Goal: Information Seeking & Learning: Learn about a topic

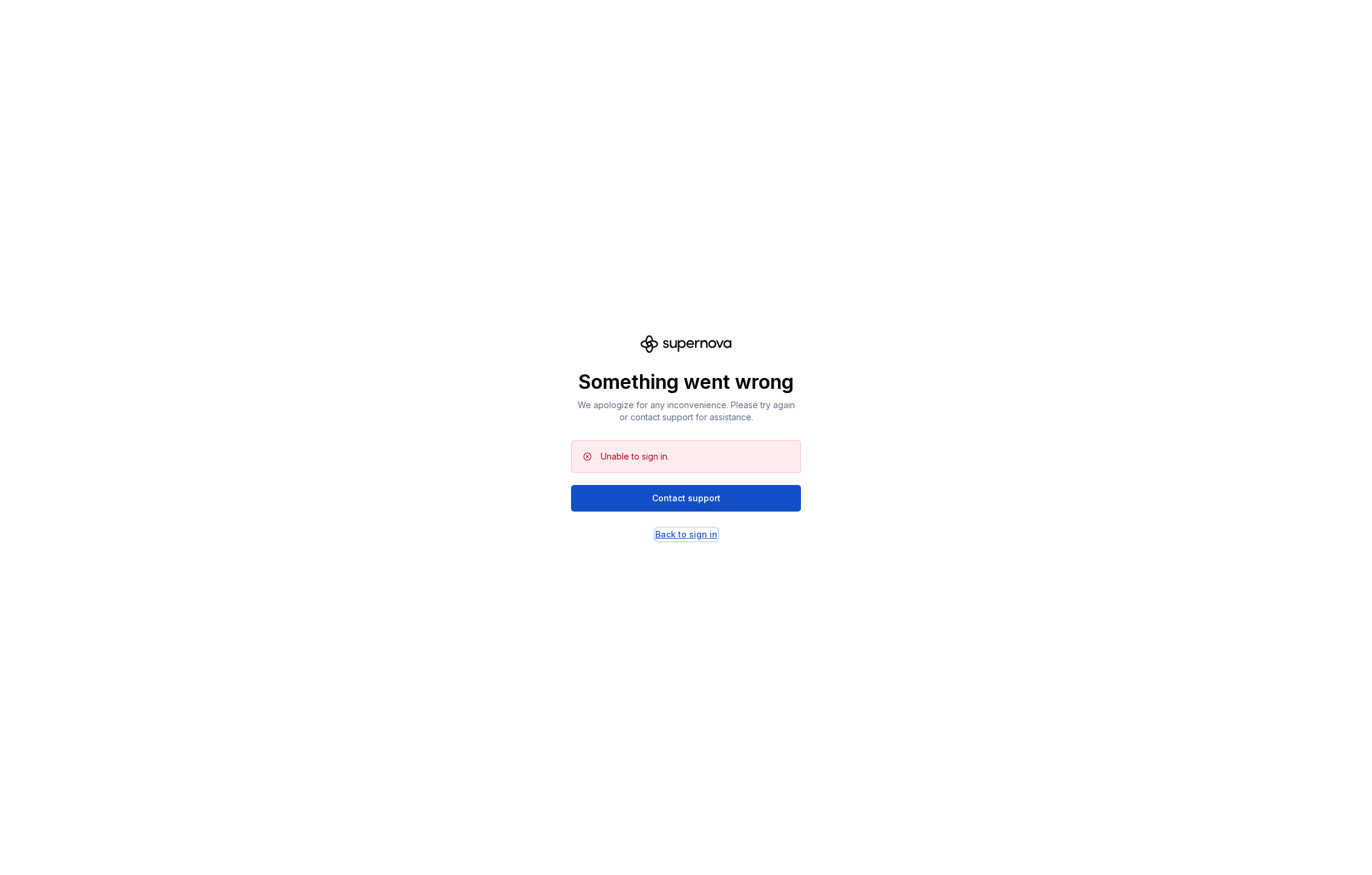
click at [691, 536] on div "Back to sign in" at bounding box center [686, 535] width 62 height 12
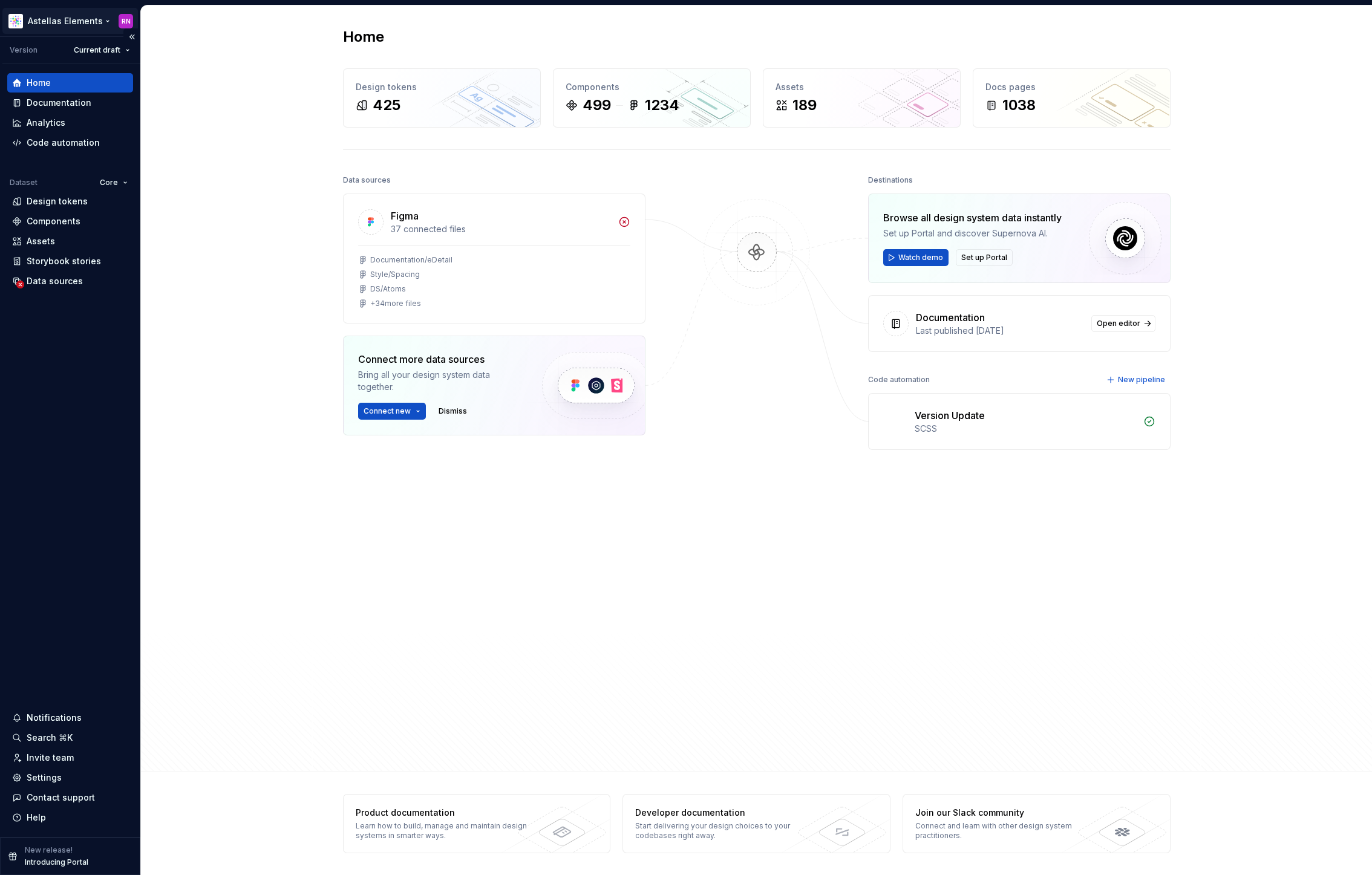
click at [93, 23] on html "Astellas Elements RN Version Current draft Home Documentation Analytics Code au…" at bounding box center [686, 437] width 1372 height 875
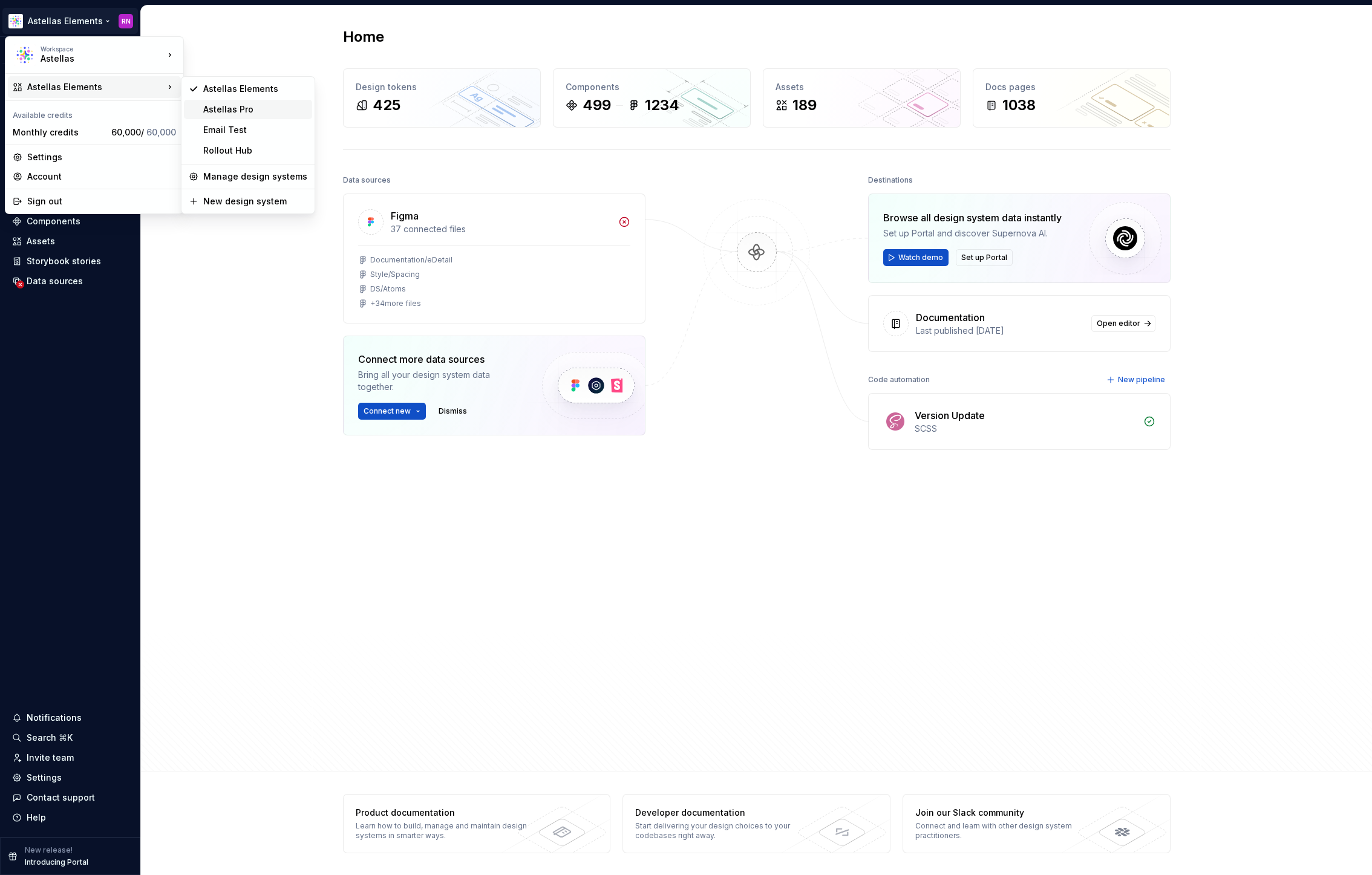
click at [218, 110] on div "Astellas Pro" at bounding box center [255, 109] width 104 height 12
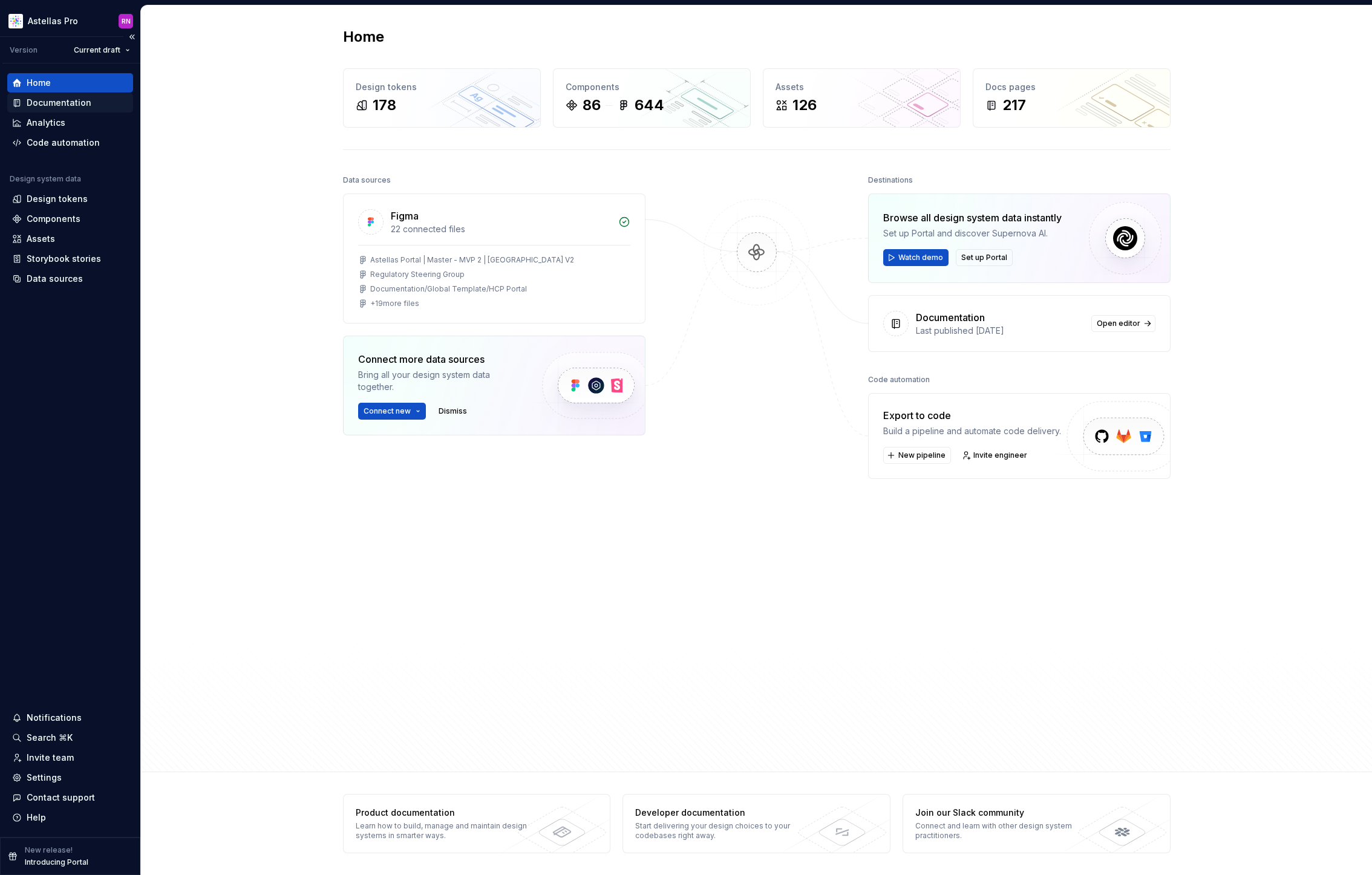
click at [52, 96] on div "Documentation" at bounding box center [70, 102] width 126 height 20
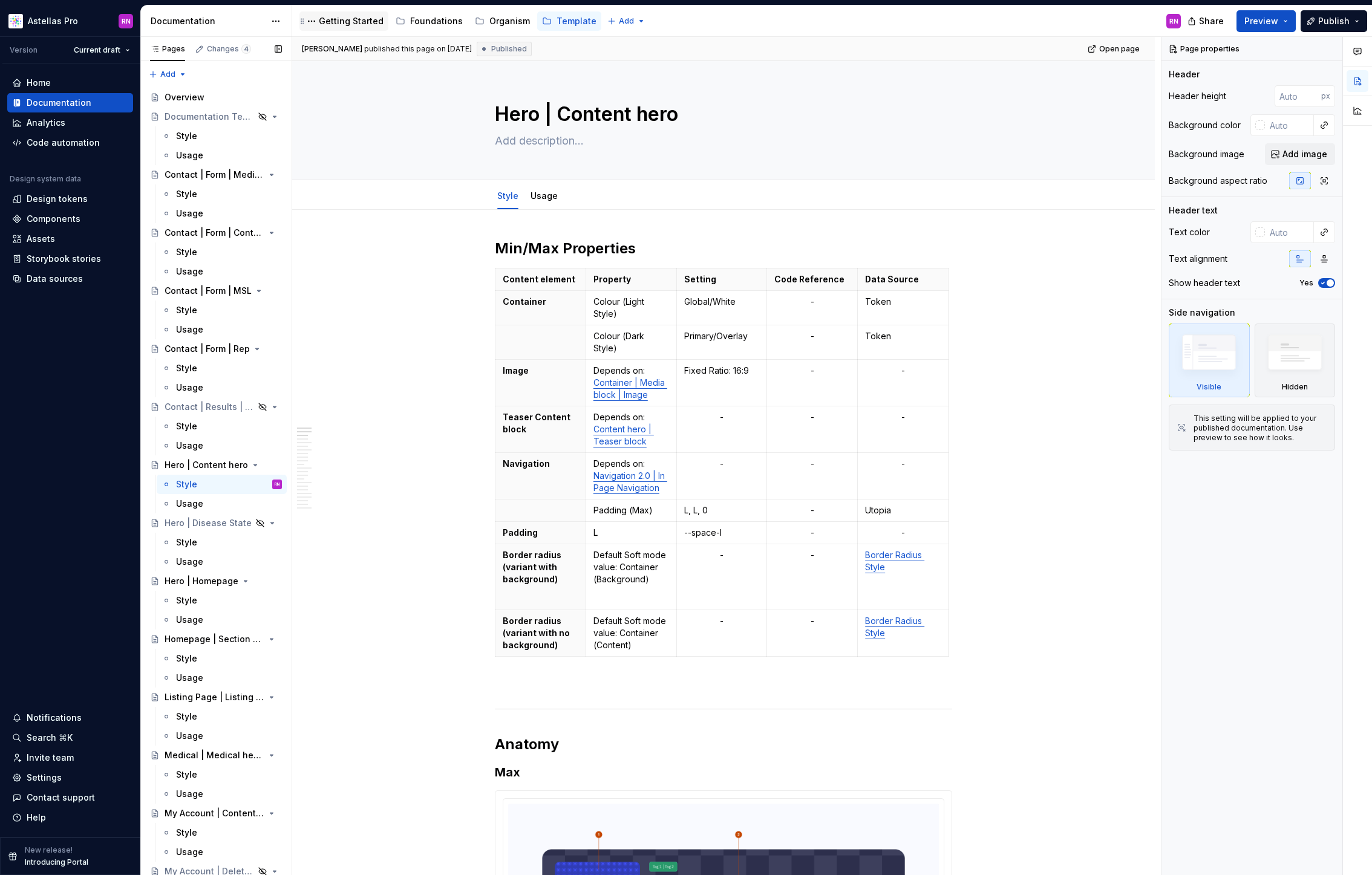
click at [340, 28] on div "Getting Started" at bounding box center [343, 21] width 89 height 20
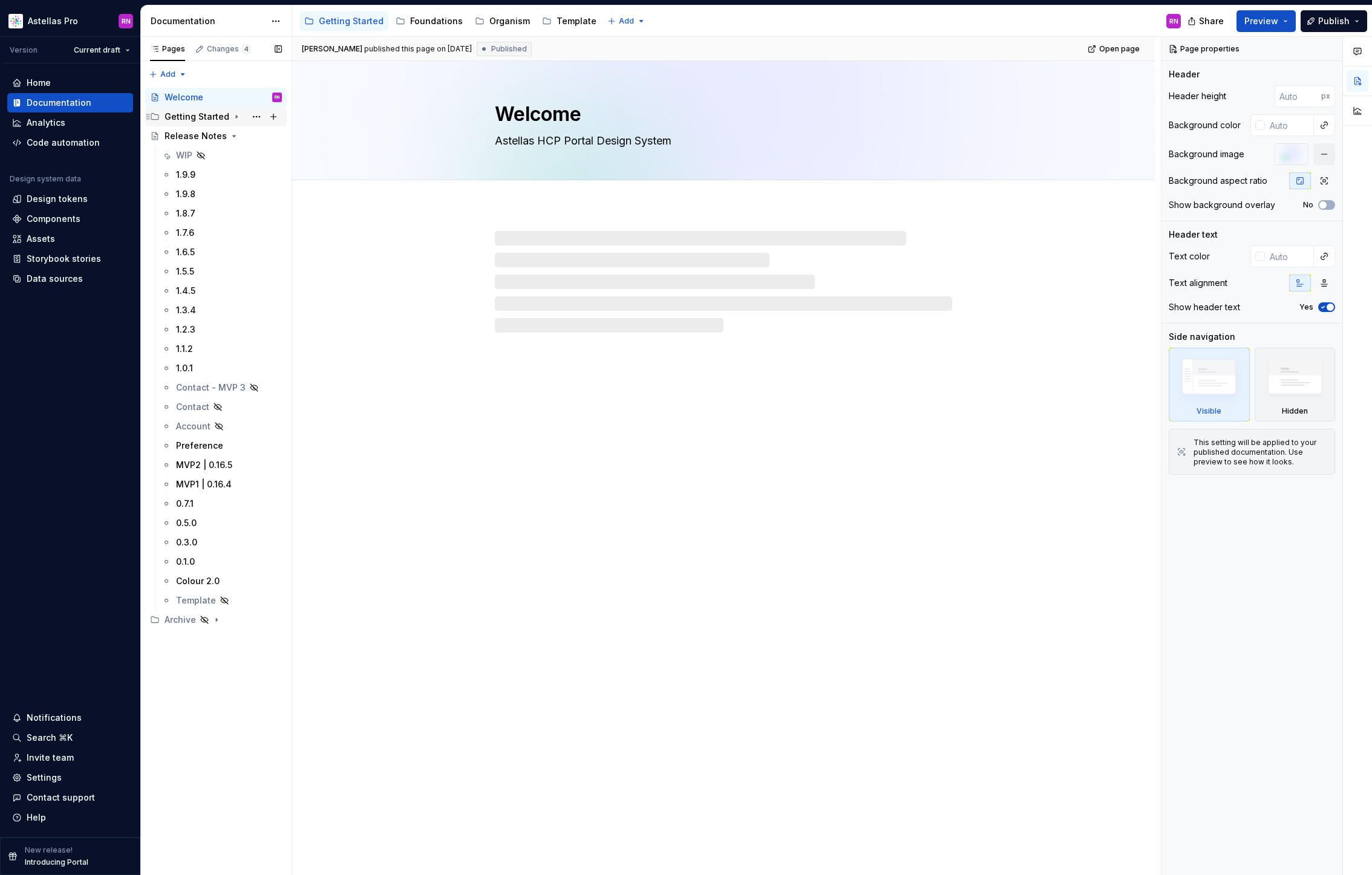
click at [218, 118] on div "Getting Started" at bounding box center [196, 116] width 65 height 12
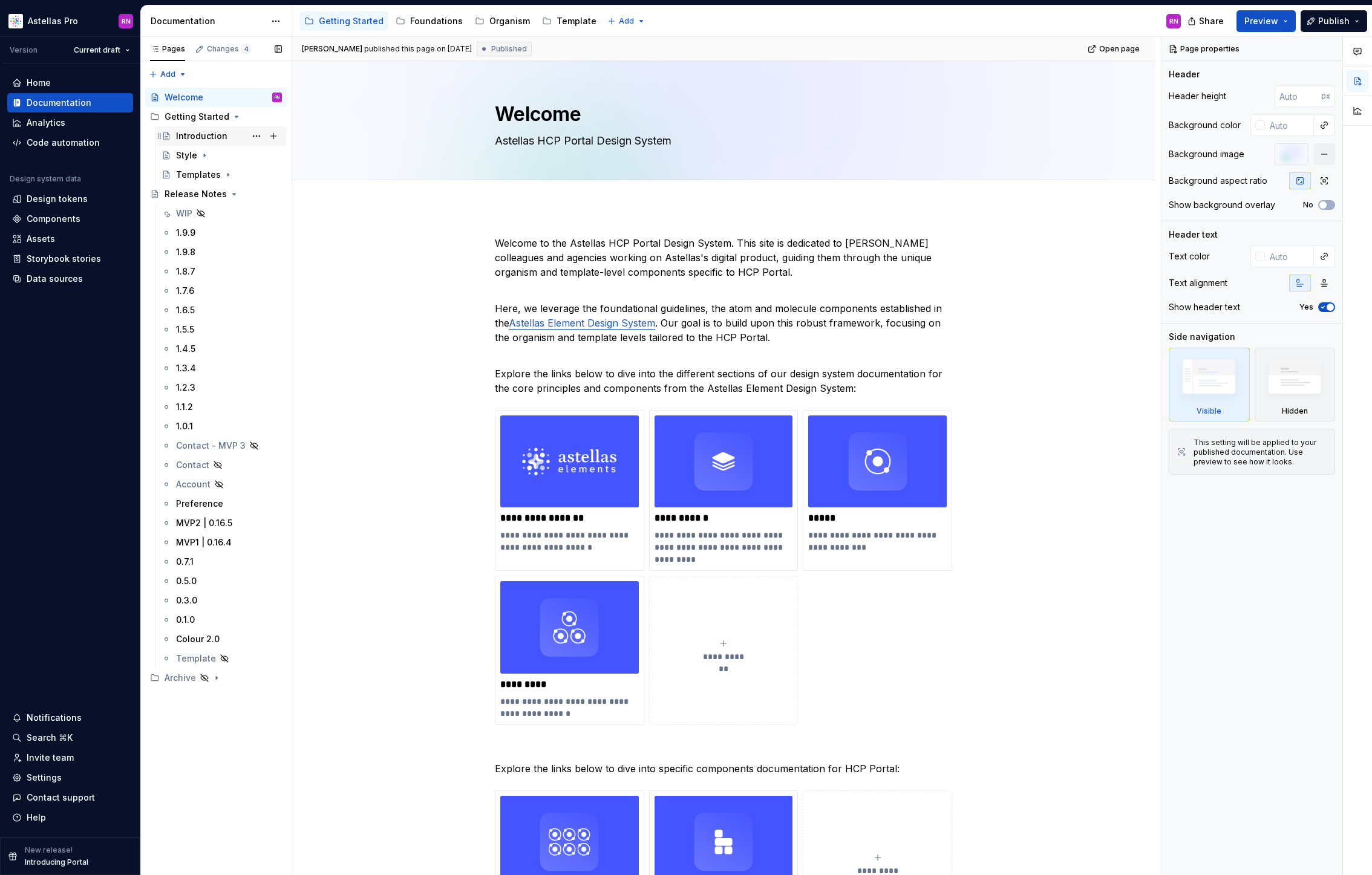
click at [212, 138] on div "Introduction" at bounding box center [202, 136] width 52 height 12
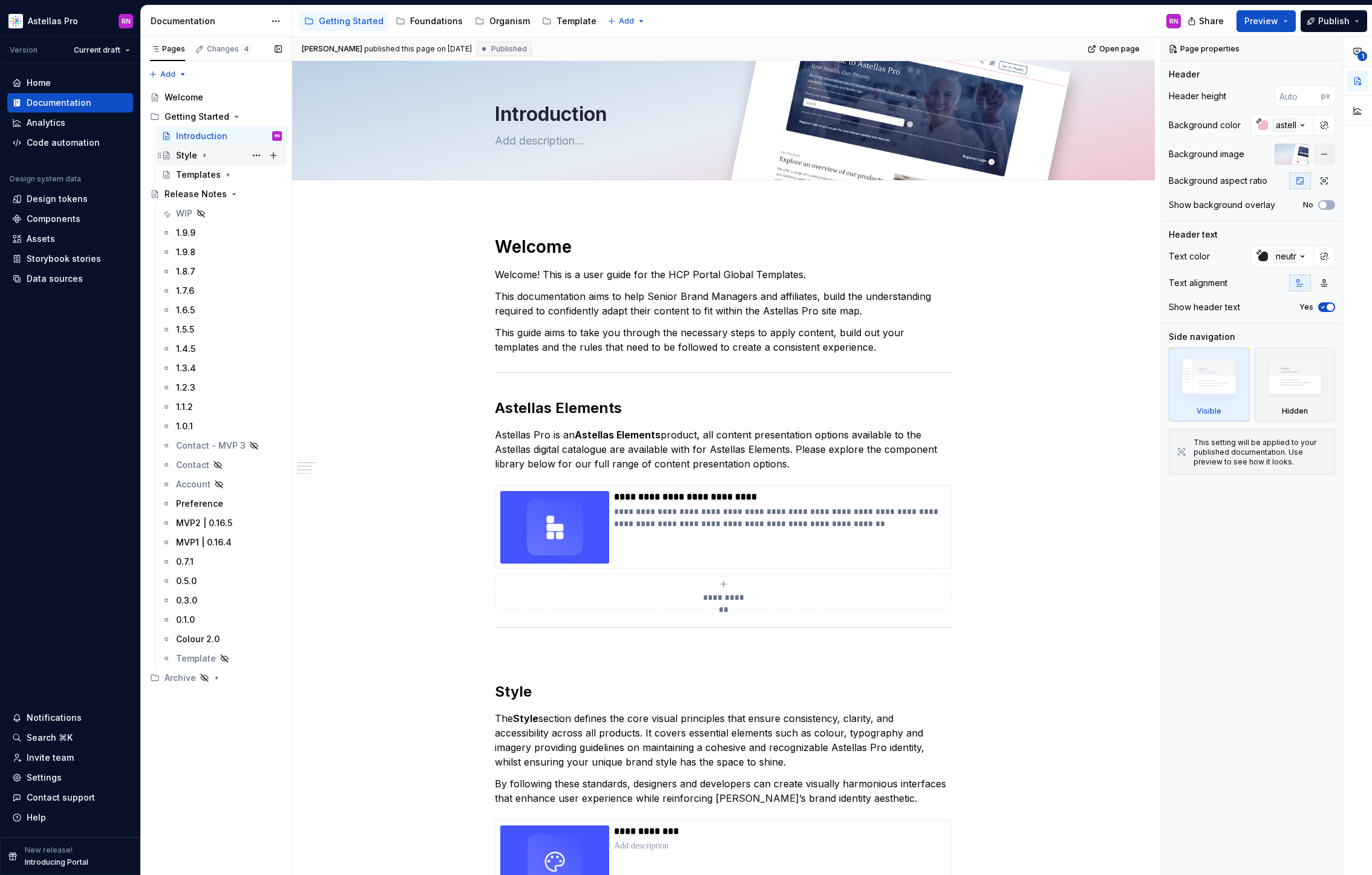
click at [188, 151] on div "Style" at bounding box center [187, 155] width 22 height 12
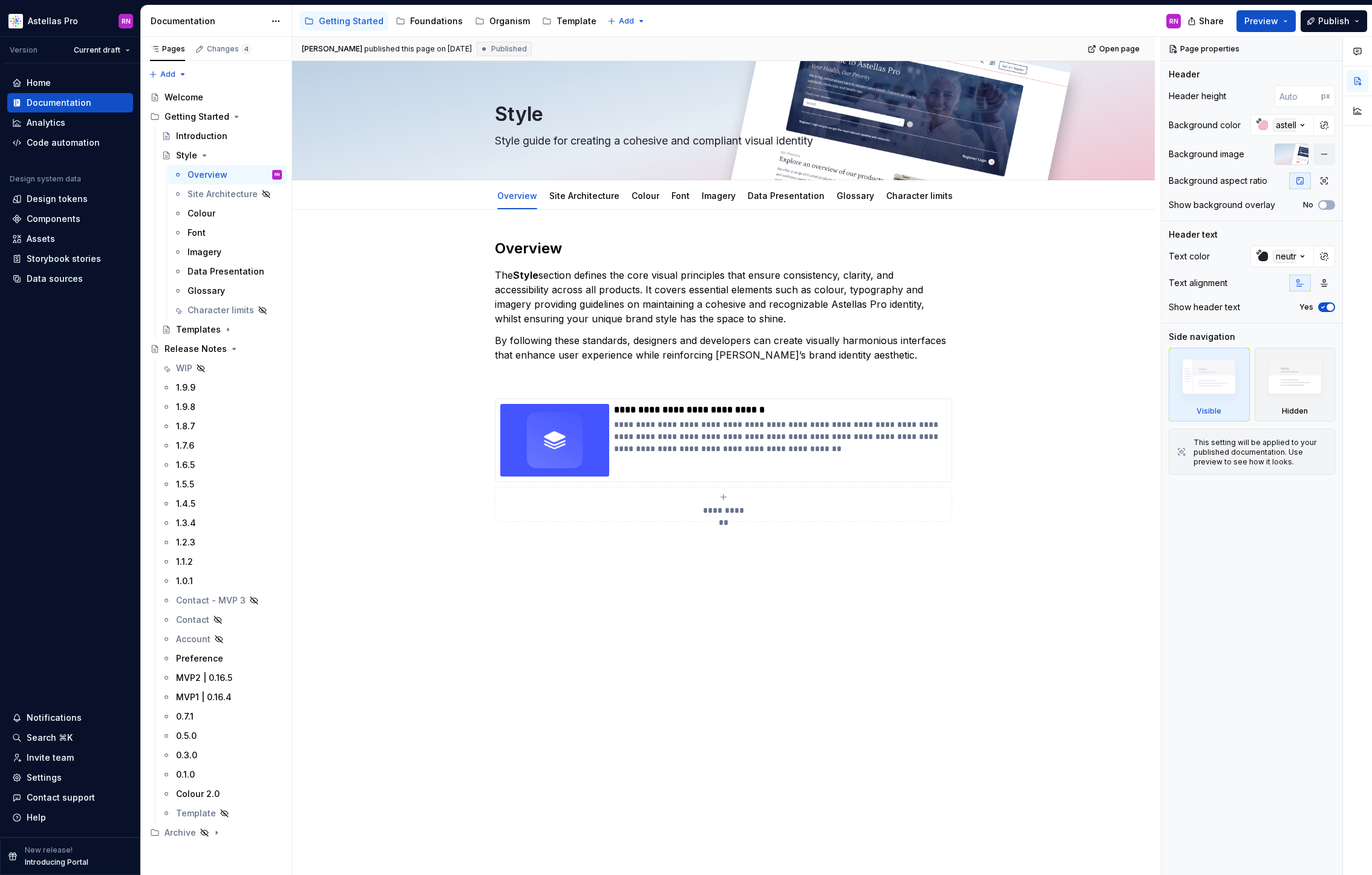
type textarea "*"
